Goal: Check status: Check status

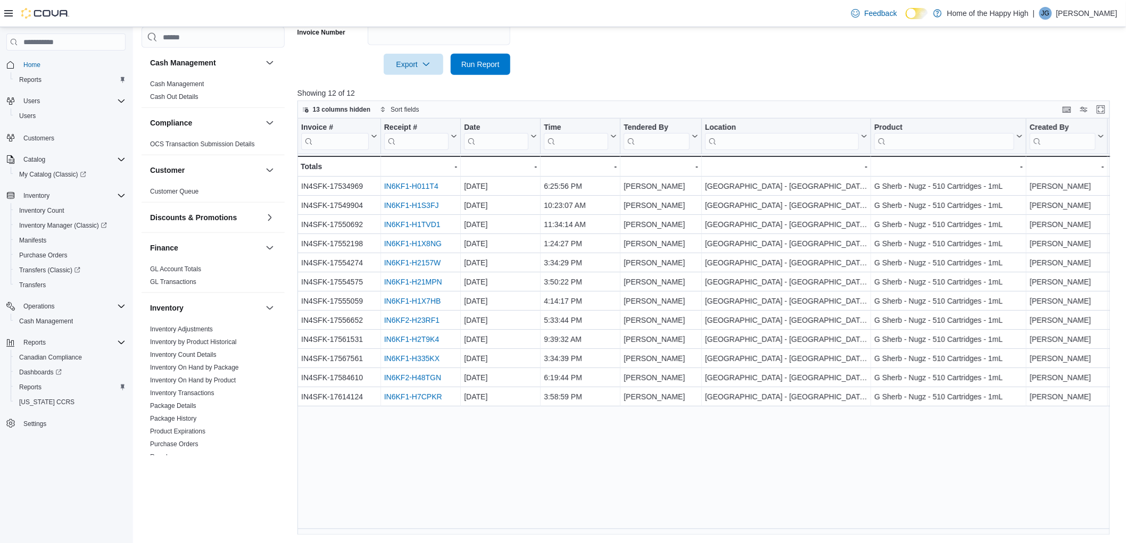
scroll to position [465, 0]
